Goal: Task Accomplishment & Management: Use online tool/utility

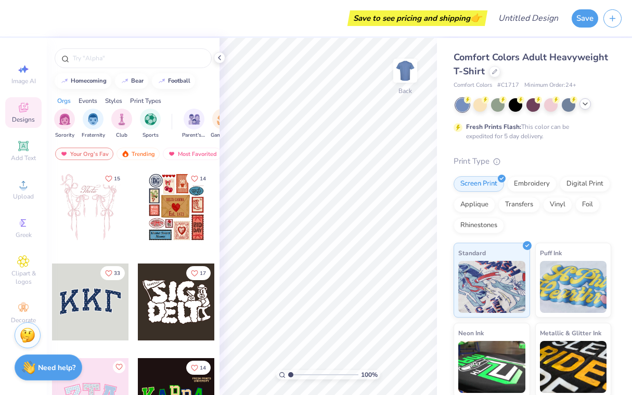
click at [580, 104] on div at bounding box center [584, 103] width 11 height 11
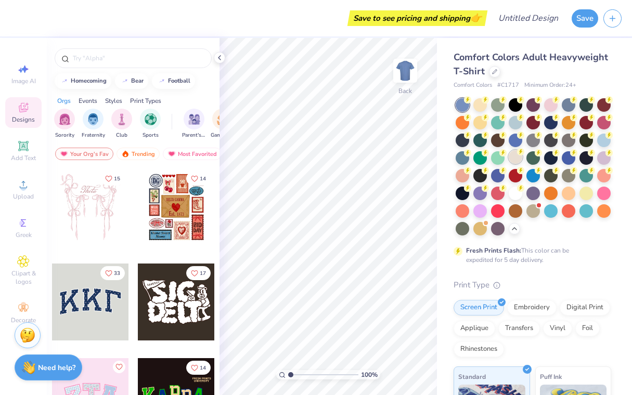
click at [514, 154] on div at bounding box center [515, 157] width 14 height 14
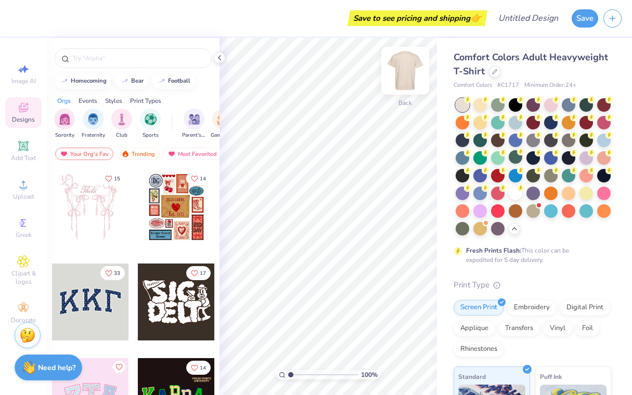
click at [409, 72] on img at bounding box center [405, 71] width 42 height 42
click at [19, 194] on span "Upload" at bounding box center [23, 196] width 21 height 8
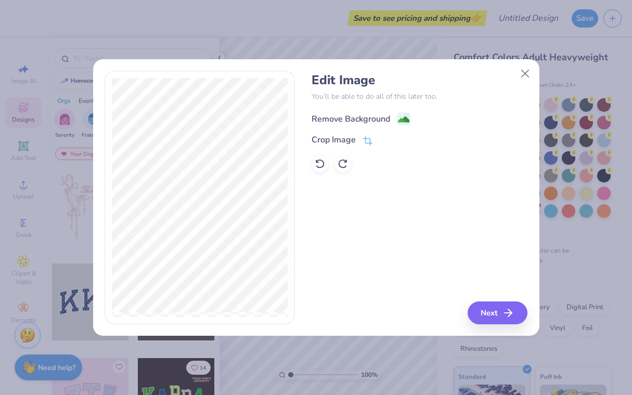
click at [378, 114] on div "Remove Background" at bounding box center [350, 119] width 78 height 12
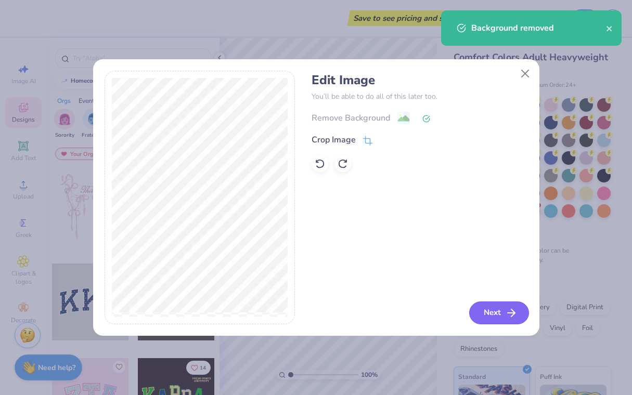
click at [483, 309] on button "Next" at bounding box center [499, 312] width 60 height 23
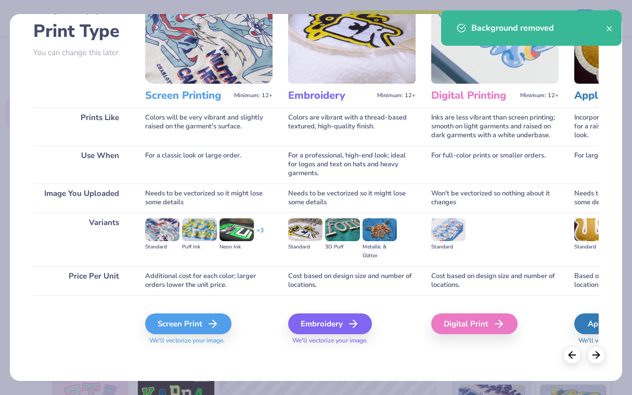
scroll to position [71, 0]
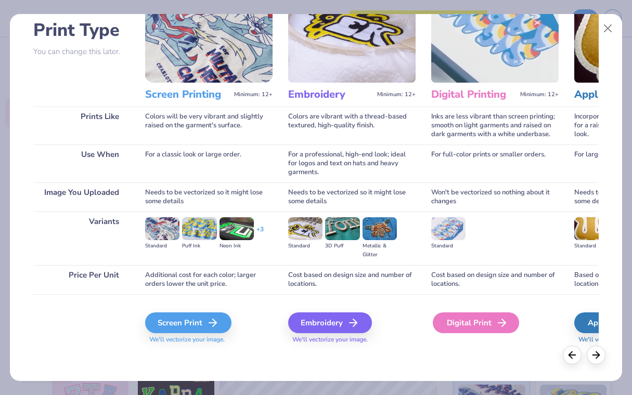
click at [471, 323] on div "Digital Print" at bounding box center [475, 322] width 86 height 21
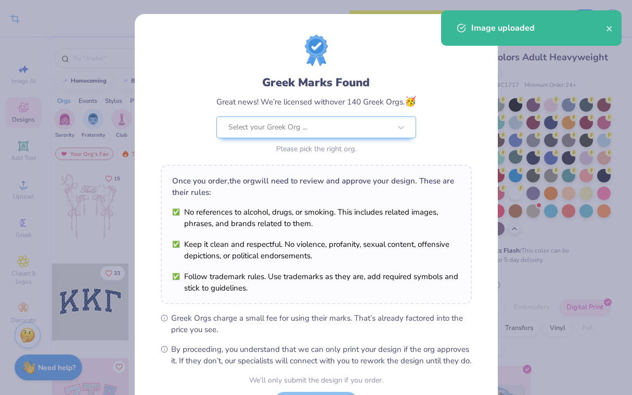
click at [317, 138] on body "Crop Image Save to see pricing and shipping 👉 Design Title Save Image AI Design…" at bounding box center [316, 197] width 632 height 395
type input "4.05"
click at [318, 137] on div "Select your Greek Org ..." at bounding box center [309, 127] width 164 height 21
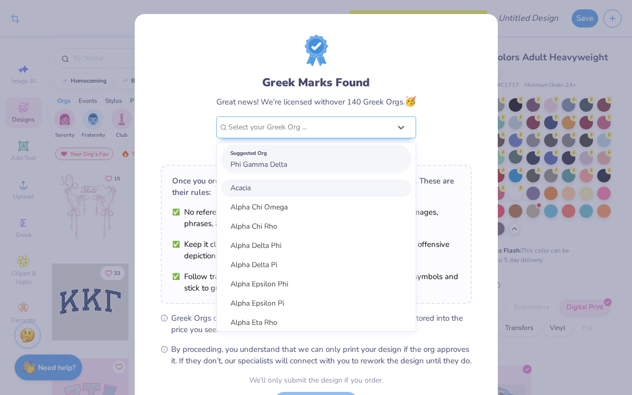
click at [307, 164] on div "Suggested Org Phi Gamma Delta" at bounding box center [316, 158] width 190 height 29
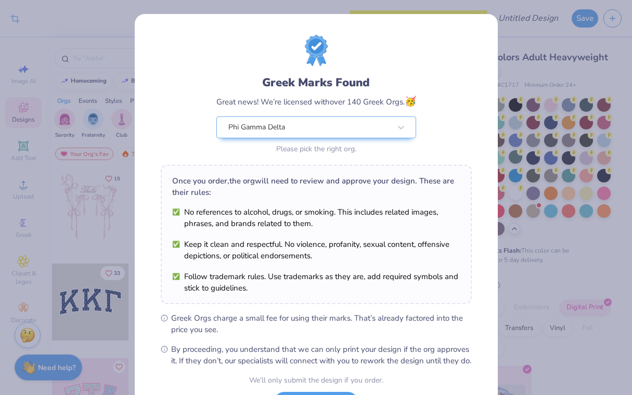
scroll to position [91, 0]
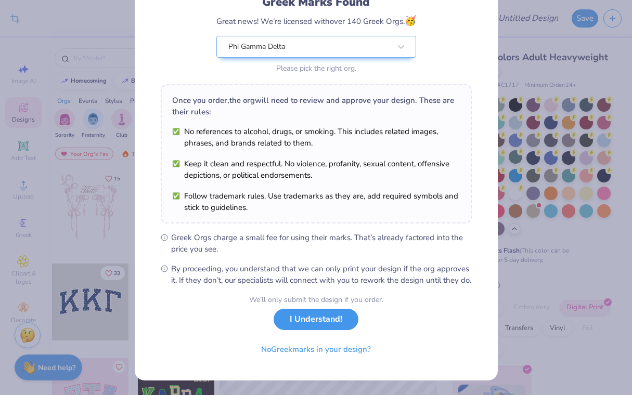
click at [321, 325] on button "I Understand!" at bounding box center [315, 319] width 85 height 21
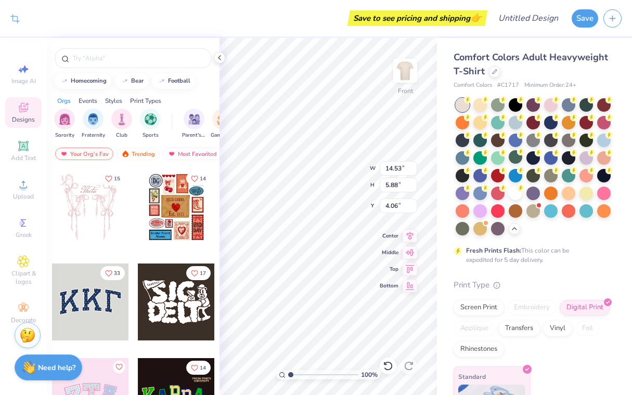
type input "13.18"
type input "5.33"
type input "4.25"
click at [215, 57] on icon at bounding box center [219, 58] width 8 height 8
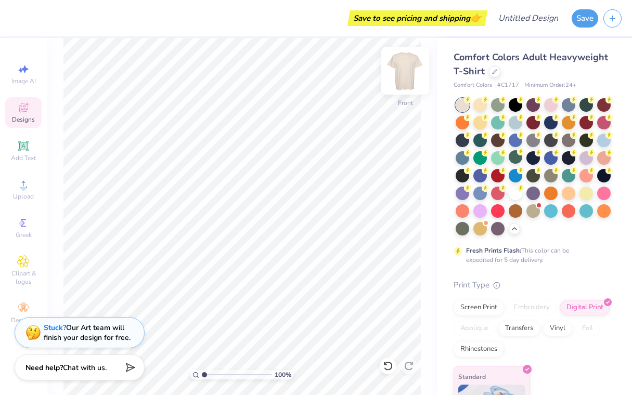
click at [407, 62] on img at bounding box center [405, 71] width 42 height 42
click at [29, 188] on icon at bounding box center [23, 184] width 12 height 12
click at [409, 71] on img at bounding box center [405, 71] width 42 height 42
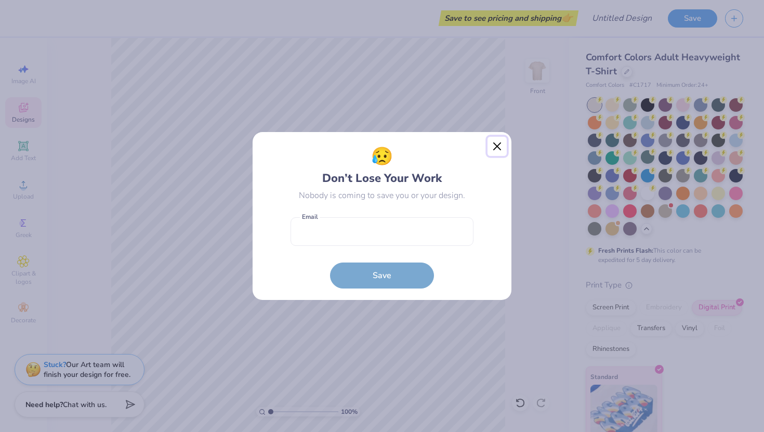
click at [498, 146] on button "Close" at bounding box center [498, 147] width 20 height 20
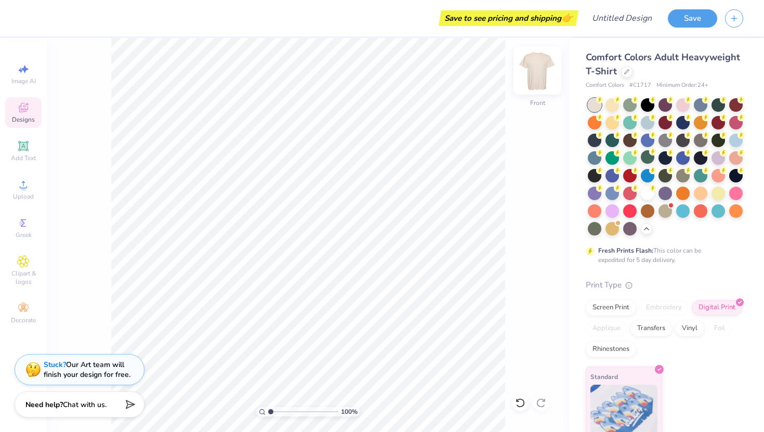
click at [538, 64] on img at bounding box center [538, 71] width 42 height 42
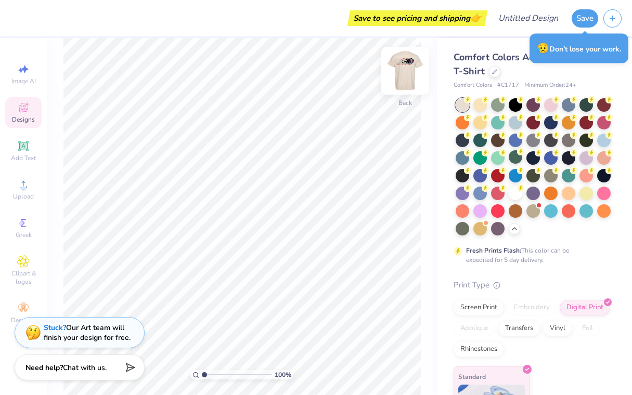
click at [413, 64] on img at bounding box center [405, 71] width 42 height 42
